Goal: Obtain resource: Download file/media

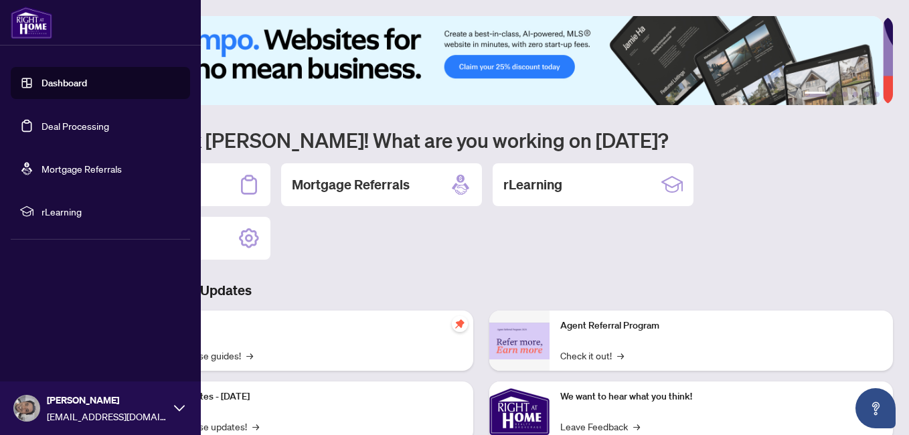
click at [76, 128] on link "Deal Processing" at bounding box center [75, 126] width 68 height 12
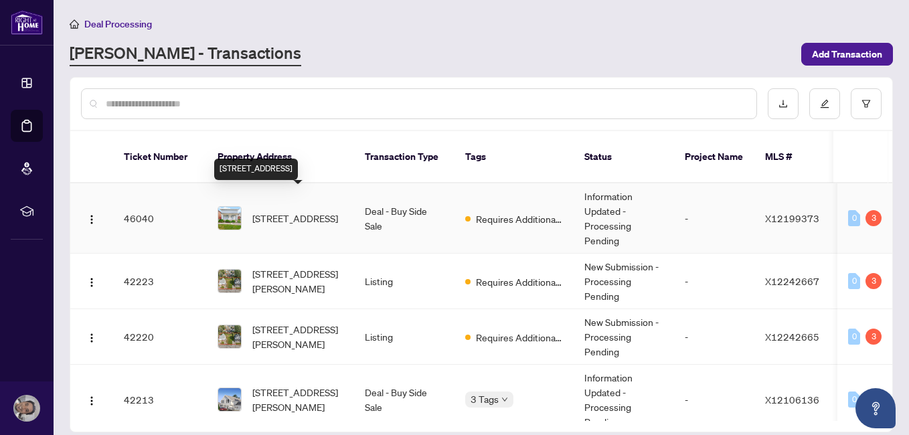
click at [273, 211] on span "[STREET_ADDRESS]" at bounding box center [295, 218] width 86 height 15
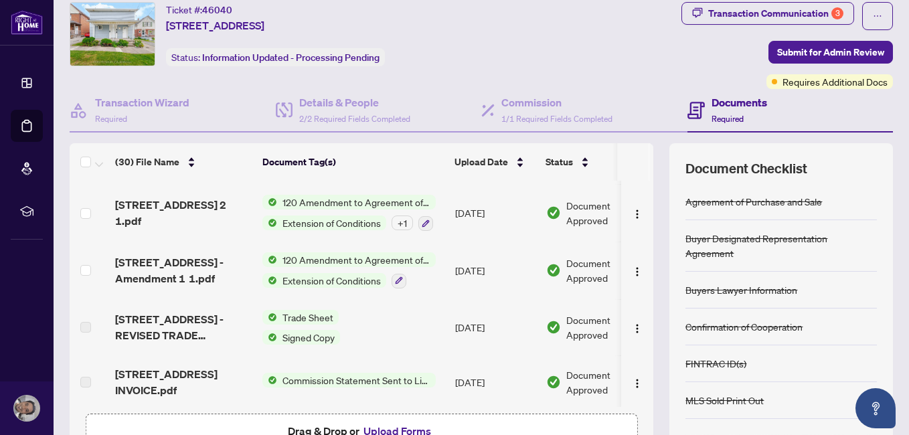
scroll to position [637, 0]
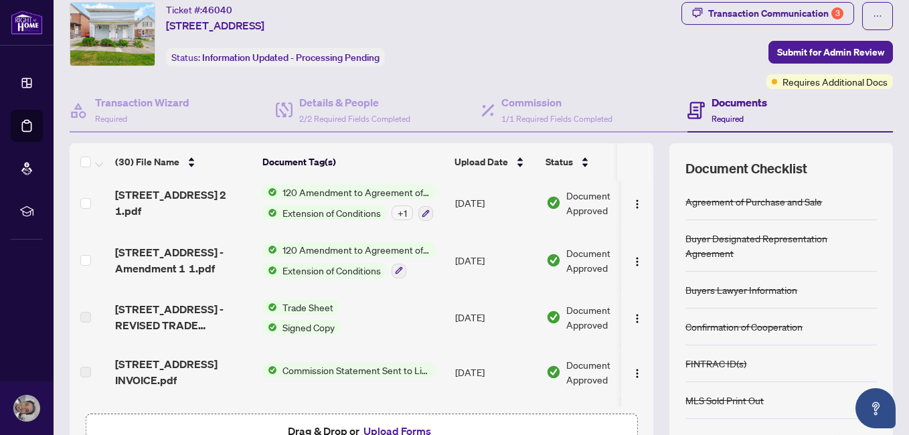
click at [288, 303] on span "Trade Sheet" at bounding box center [308, 307] width 62 height 15
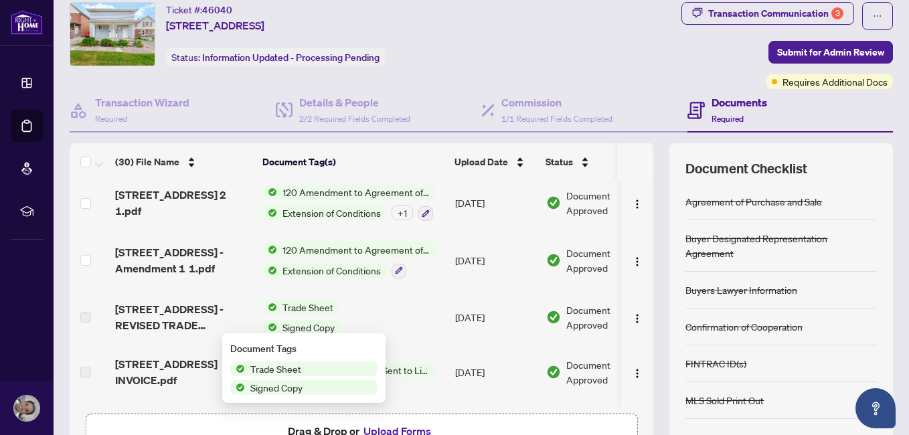
click at [151, 307] on span "[STREET_ADDRESS] -REVISED TRADE SHEET.pdf" at bounding box center [183, 317] width 137 height 32
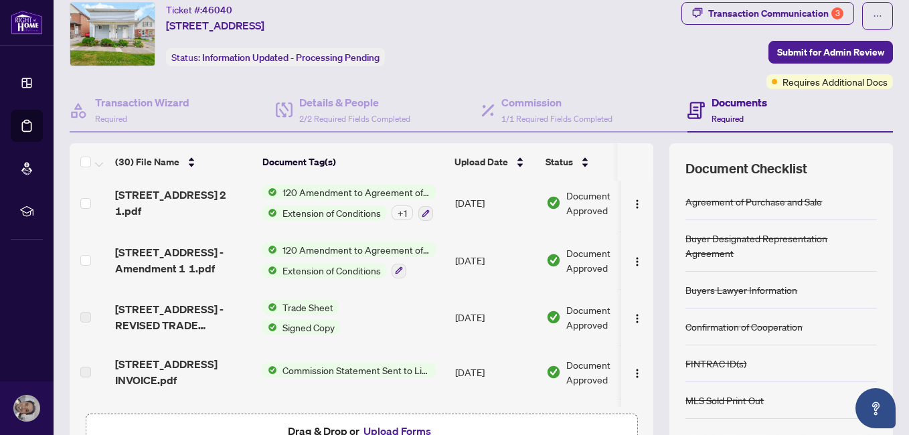
click at [294, 328] on span "Signed Copy" at bounding box center [308, 327] width 63 height 15
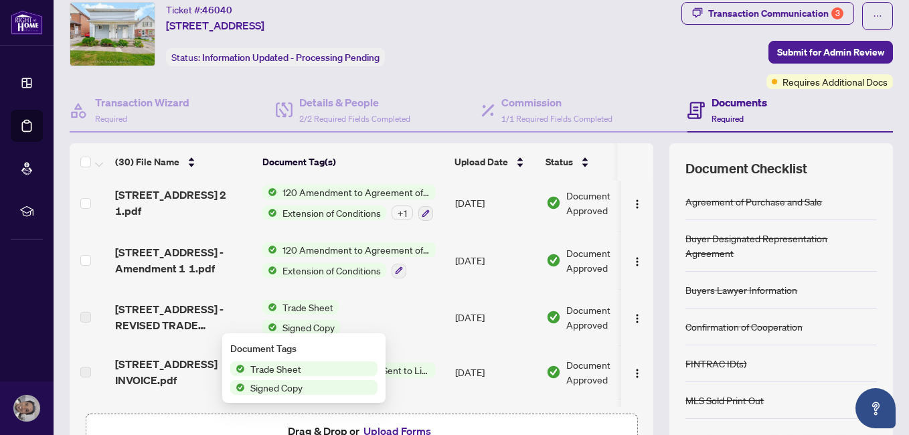
click at [286, 387] on span "Signed Copy" at bounding box center [276, 387] width 63 height 15
click at [201, 316] on span "[STREET_ADDRESS] -REVISED TRADE SHEET.pdf" at bounding box center [183, 317] width 137 height 32
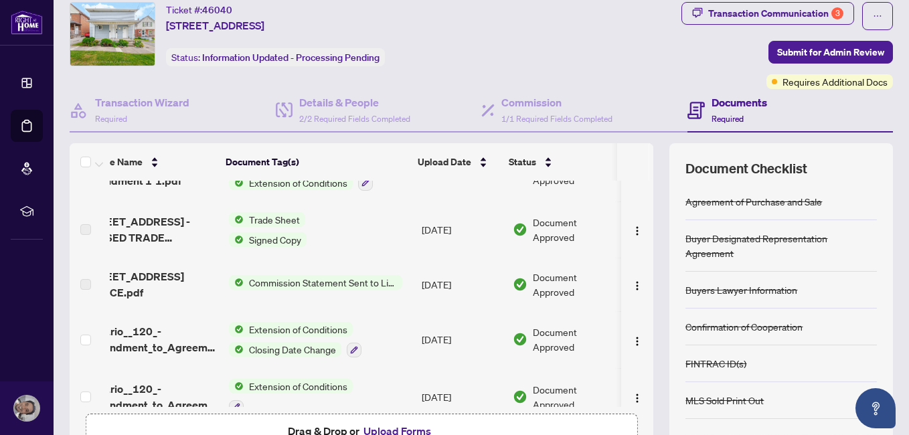
scroll to position [0, 0]
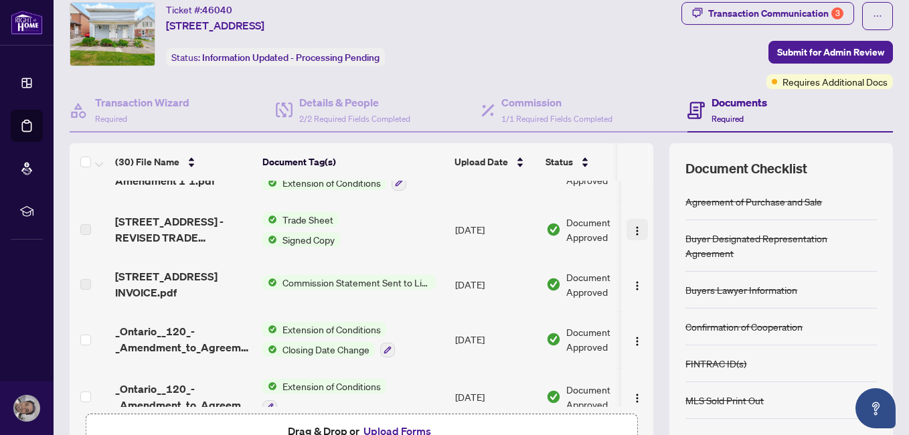
click at [632, 230] on img "button" at bounding box center [637, 230] width 11 height 11
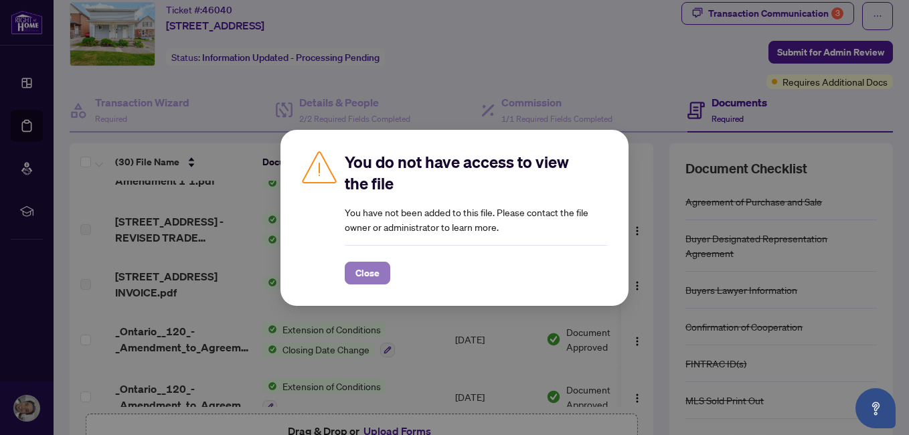
click at [369, 276] on span "Close" at bounding box center [367, 272] width 24 height 21
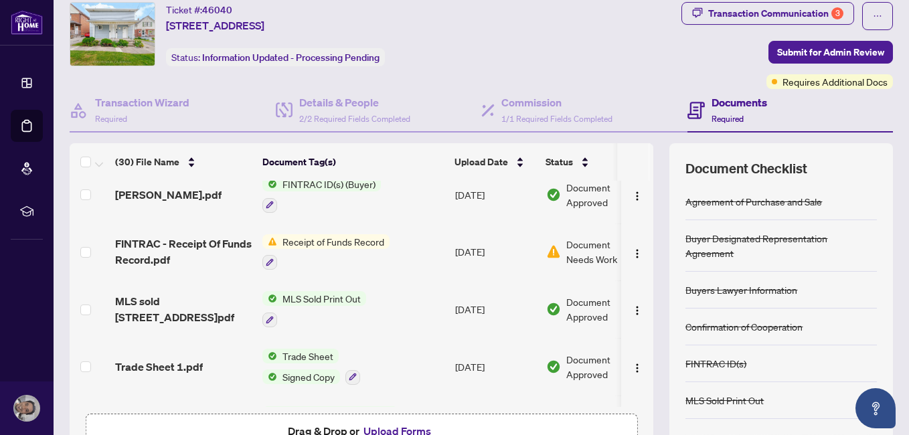
scroll to position [98, 0]
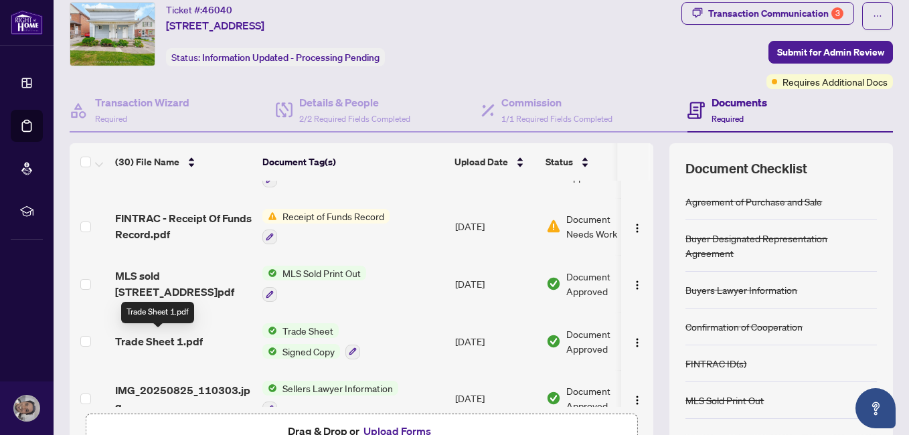
click at [161, 338] on span "Trade Sheet 1.pdf" at bounding box center [159, 341] width 88 height 16
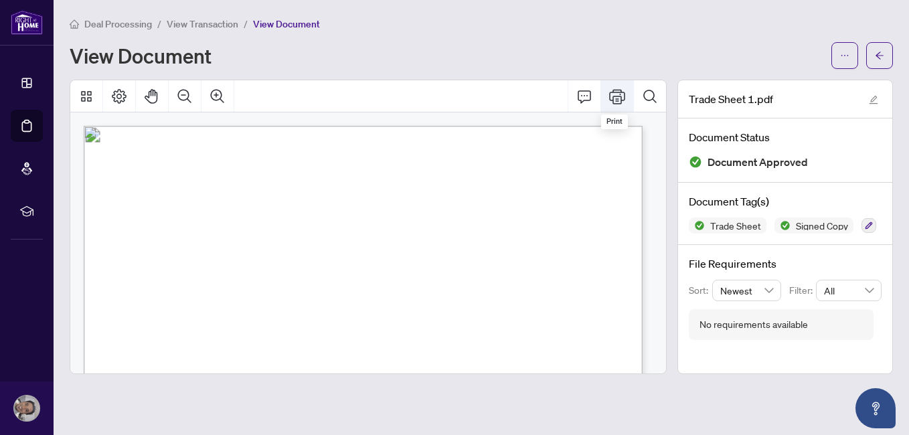
click at [618, 99] on icon "Print" at bounding box center [617, 96] width 16 height 16
